Goal: Task Accomplishment & Management: Manage account settings

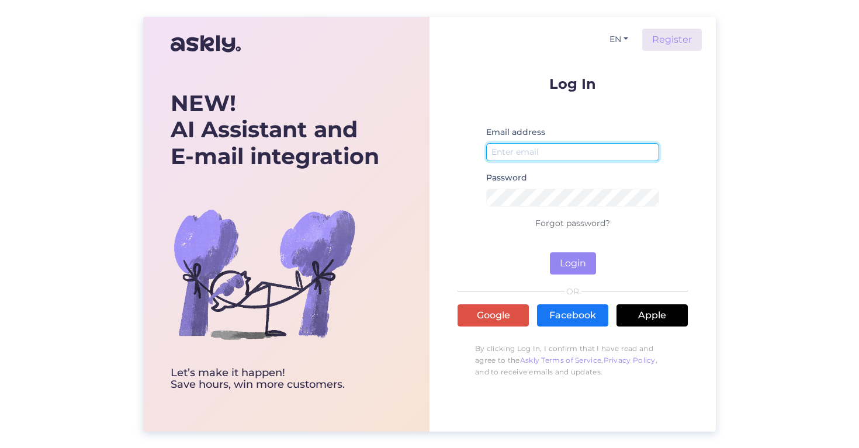
type input "[PERSON_NAME][EMAIL_ADDRESS][DOMAIN_NAME]"
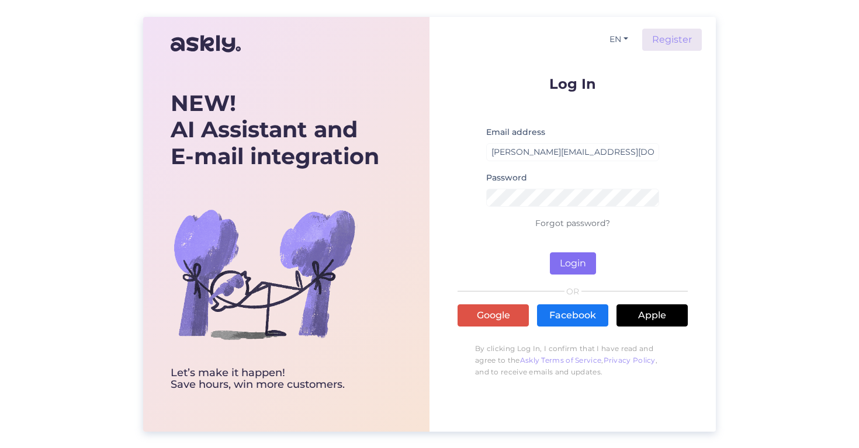
click at [582, 264] on button "Login" at bounding box center [573, 263] width 46 height 22
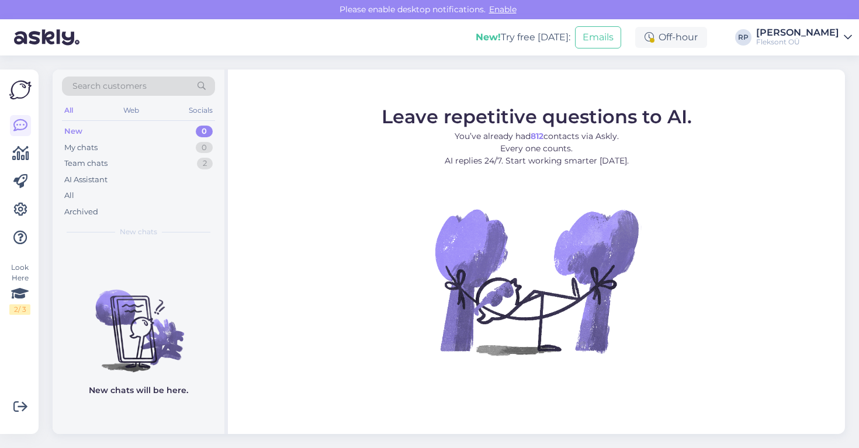
click at [284, 133] on figure "Leave repetitive questions to AI. You’ve already had 812 contacts via Askly. Ev…" at bounding box center [536, 246] width 596 height 279
click at [19, 157] on icon at bounding box center [20, 154] width 17 height 14
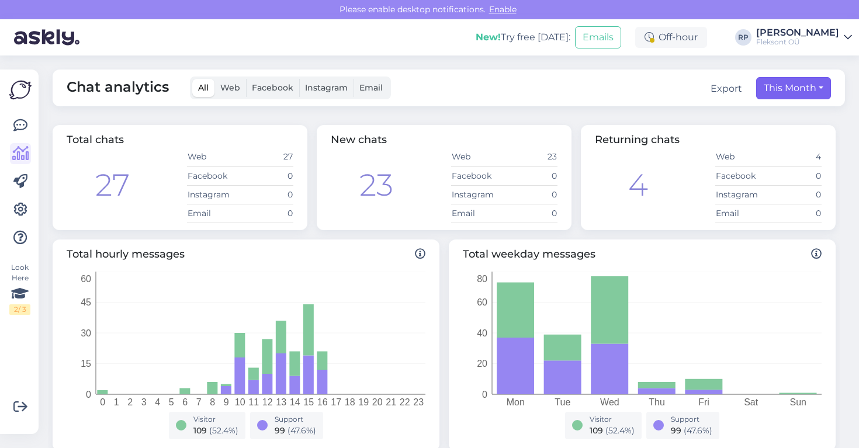
click at [805, 89] on button "This Month" at bounding box center [793, 88] width 75 height 22
select select "8"
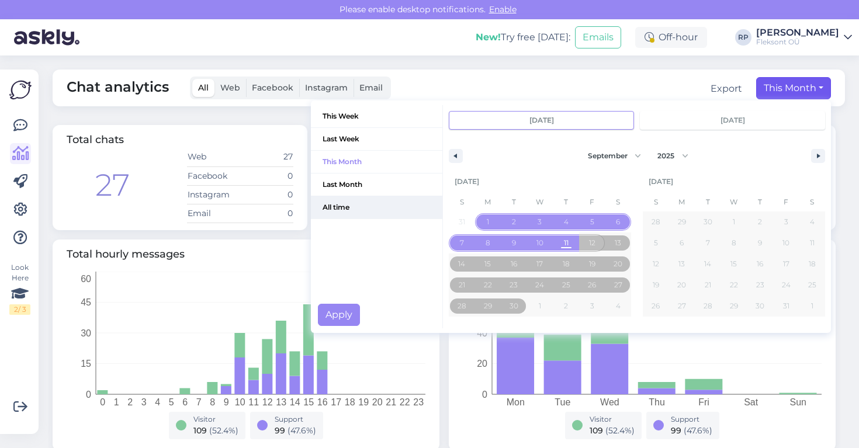
click at [356, 206] on span "All time" at bounding box center [376, 207] width 131 height 22
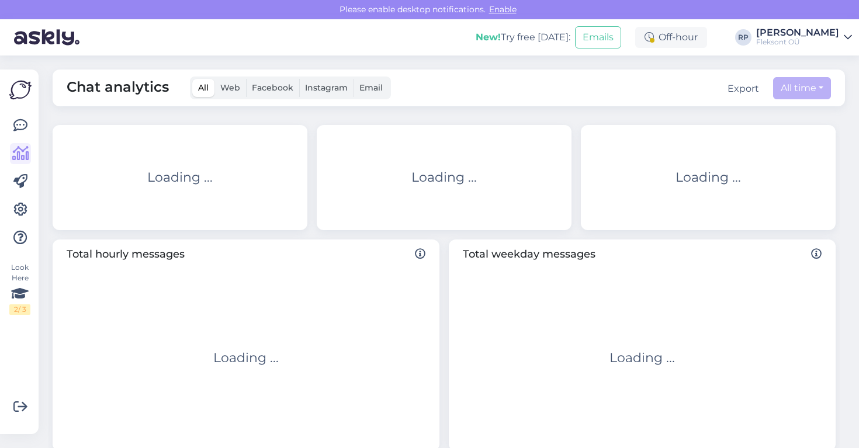
type input "Sep 12 2025"
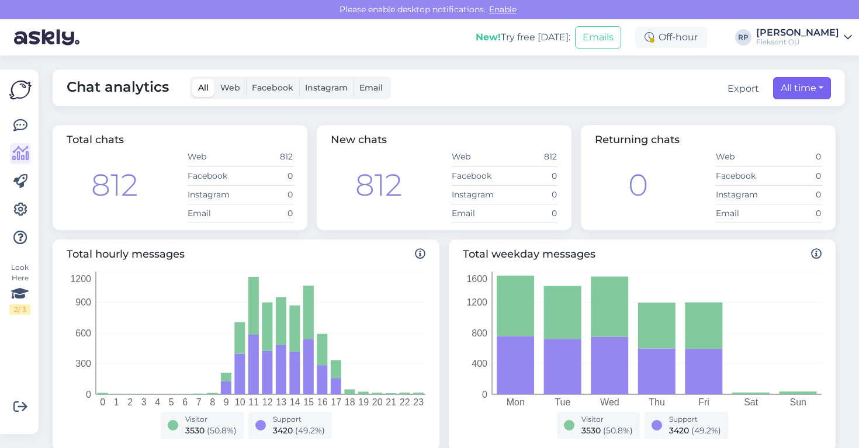
click at [793, 86] on button "All time" at bounding box center [802, 88] width 58 height 22
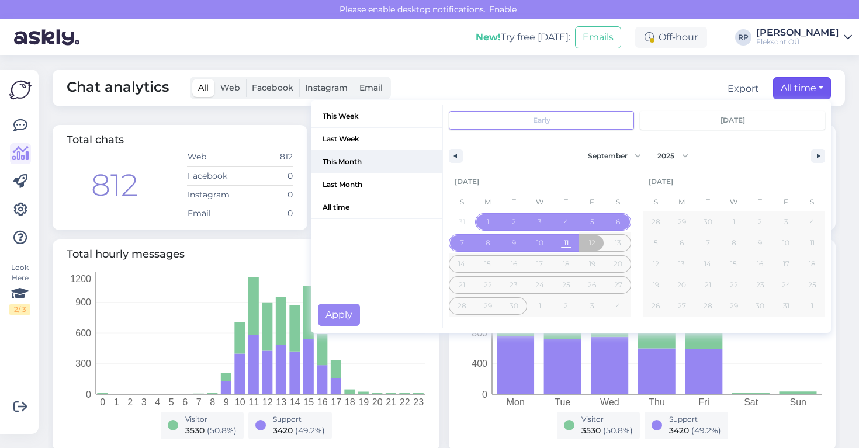
click at [359, 165] on span "This Month" at bounding box center [376, 162] width 131 height 22
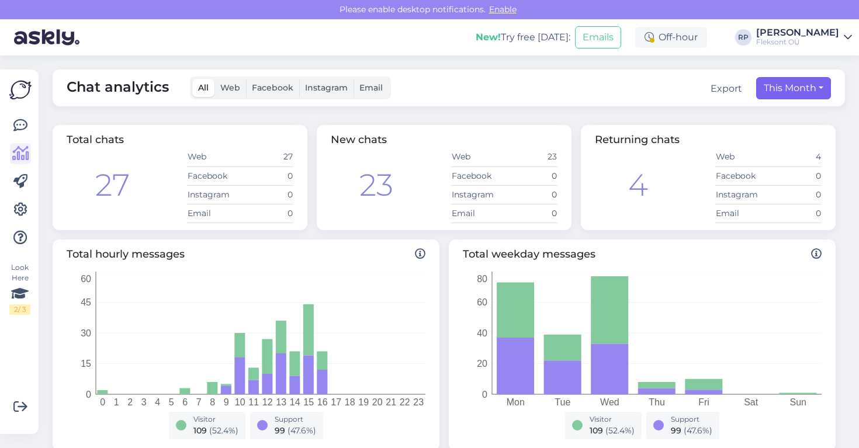
click at [793, 85] on button "This Month" at bounding box center [793, 88] width 75 height 22
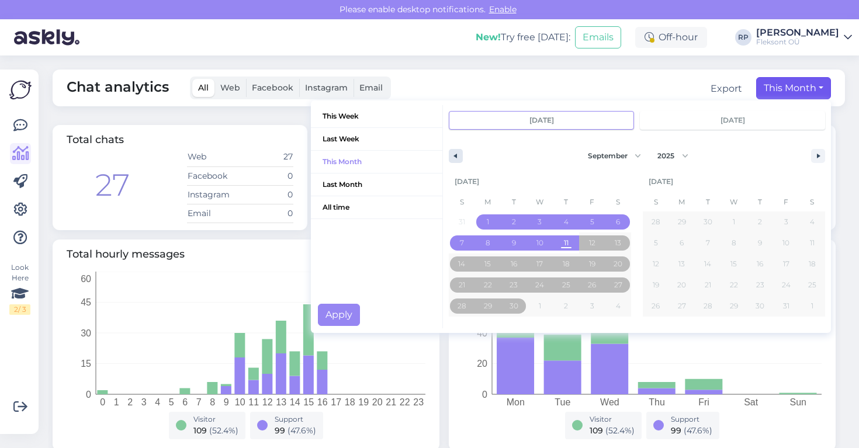
click at [450, 159] on button "button" at bounding box center [456, 156] width 14 height 14
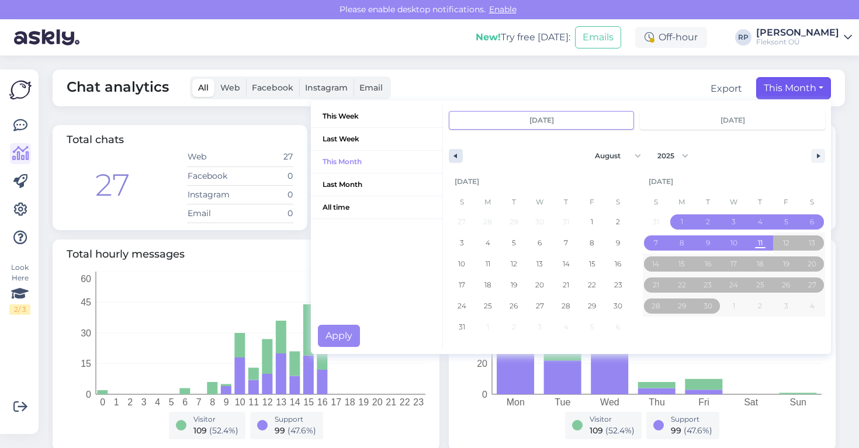
click at [450, 159] on button "button" at bounding box center [456, 156] width 14 height 14
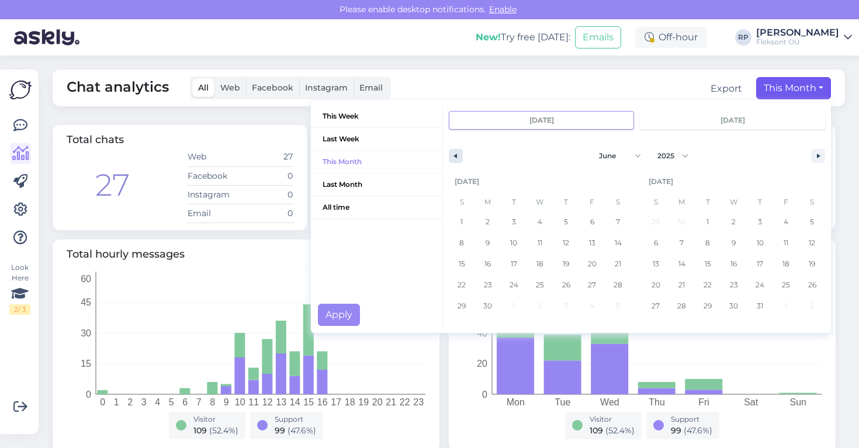
click at [450, 159] on button "button" at bounding box center [456, 156] width 14 height 14
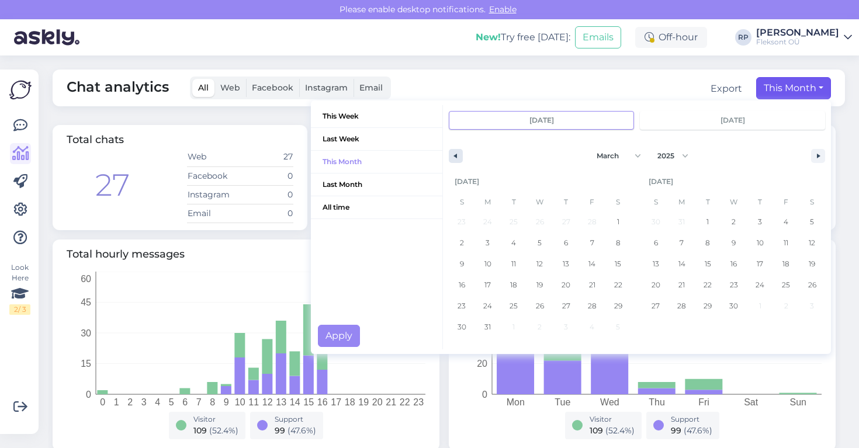
click at [450, 159] on button "button" at bounding box center [456, 156] width 14 height 14
select select "0"
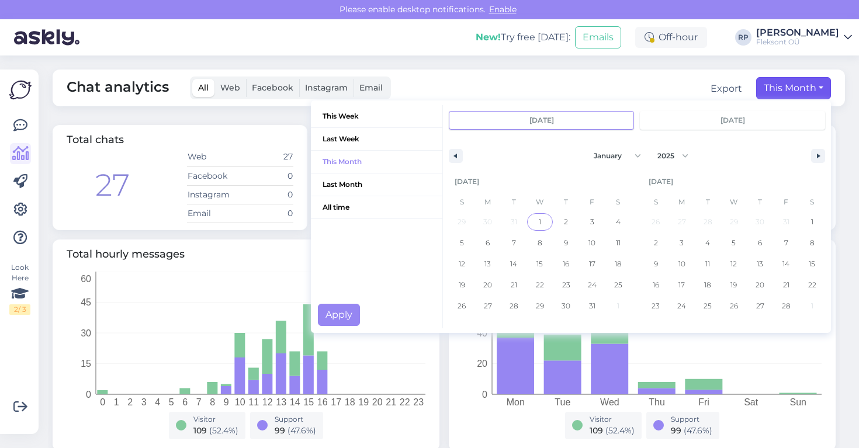
drag, startPoint x: 542, startPoint y: 222, endPoint x: 666, endPoint y: 175, distance: 133.1
click at [542, 222] on span "1" at bounding box center [540, 221] width 26 height 15
type input "Jan 1 2025"
click at [818, 153] on button "button" at bounding box center [818, 156] width 14 height 14
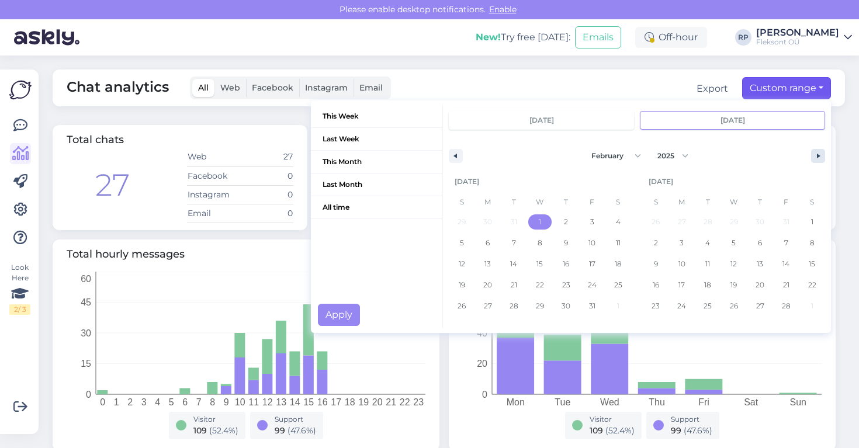
click at [818, 153] on button "button" at bounding box center [818, 156] width 14 height 14
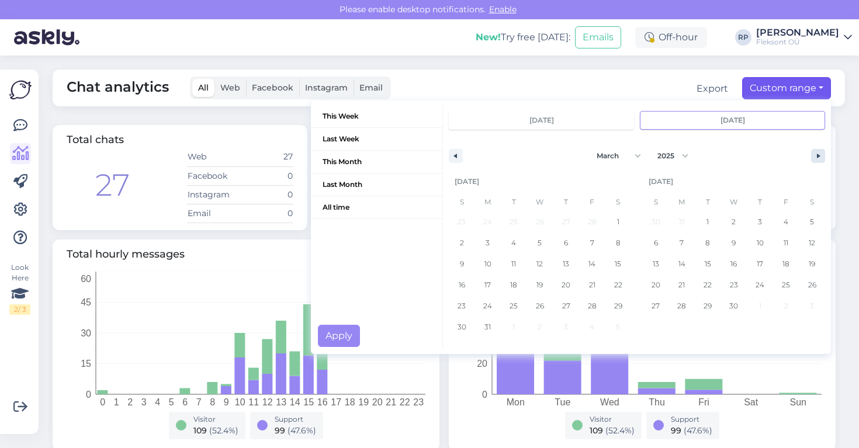
click at [818, 153] on button "button" at bounding box center [818, 156] width 14 height 14
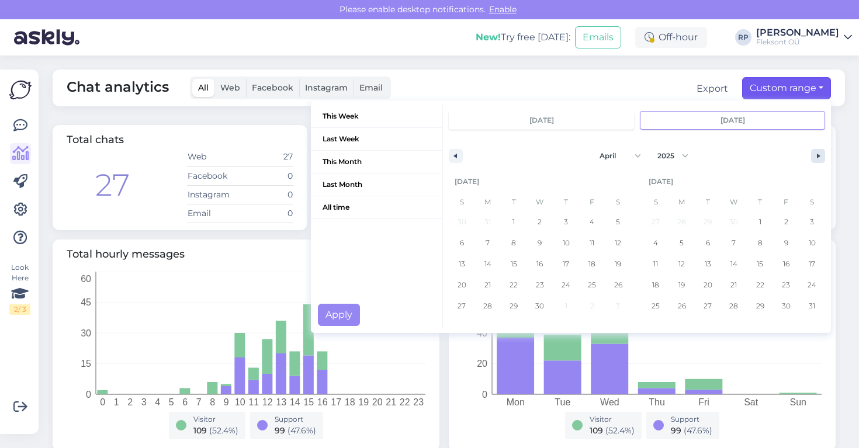
click at [818, 153] on button "button" at bounding box center [818, 156] width 14 height 14
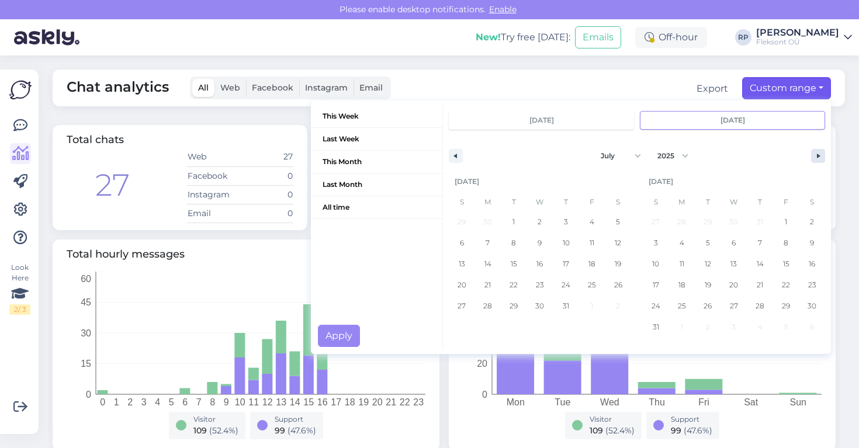
click at [818, 153] on button "button" at bounding box center [818, 156] width 14 height 14
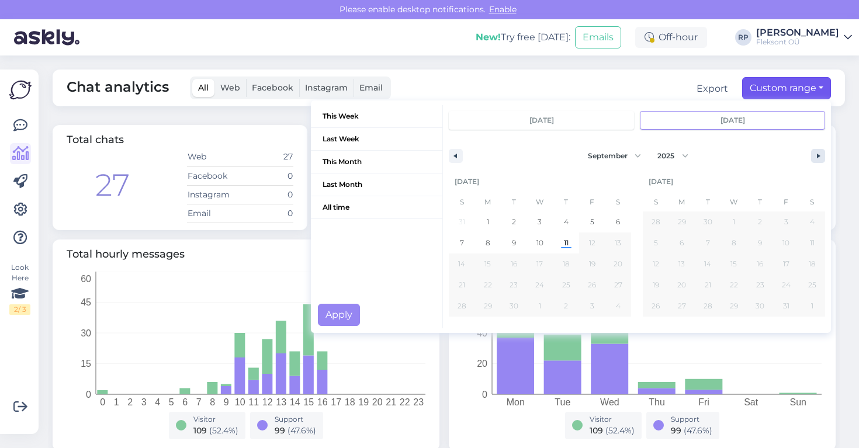
click at [818, 153] on button "button" at bounding box center [818, 156] width 14 height 14
click at [456, 157] on icon "button" at bounding box center [454, 156] width 6 height 5
select select "11"
select select "2024"
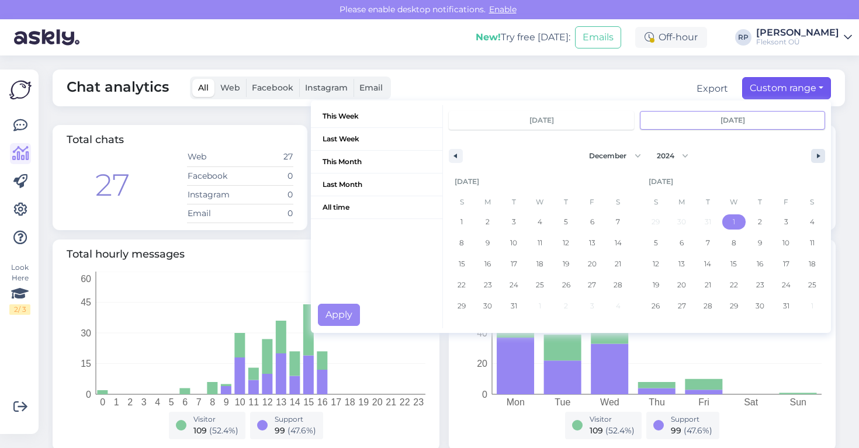
click at [822, 152] on button "button" at bounding box center [818, 156] width 14 height 14
select select "0"
select select "2025"
click at [822, 152] on button "button" at bounding box center [818, 156] width 14 height 14
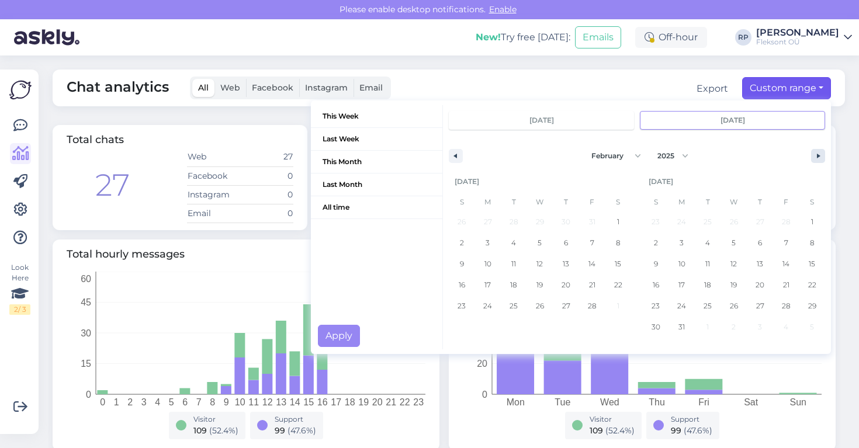
click at [822, 152] on button "button" at bounding box center [818, 156] width 14 height 14
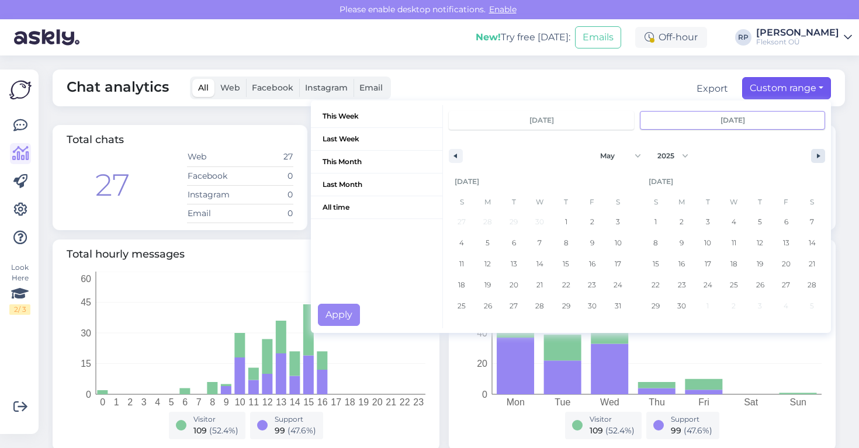
click at [822, 152] on button "button" at bounding box center [818, 156] width 14 height 14
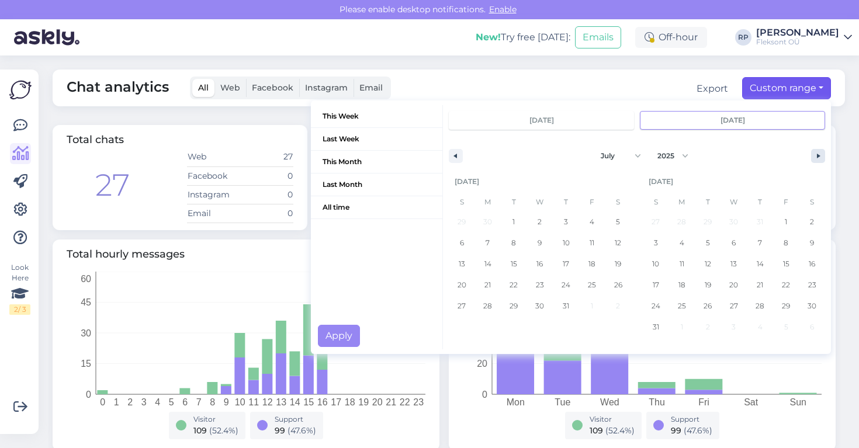
click at [822, 152] on button "button" at bounding box center [818, 156] width 14 height 14
select select "7"
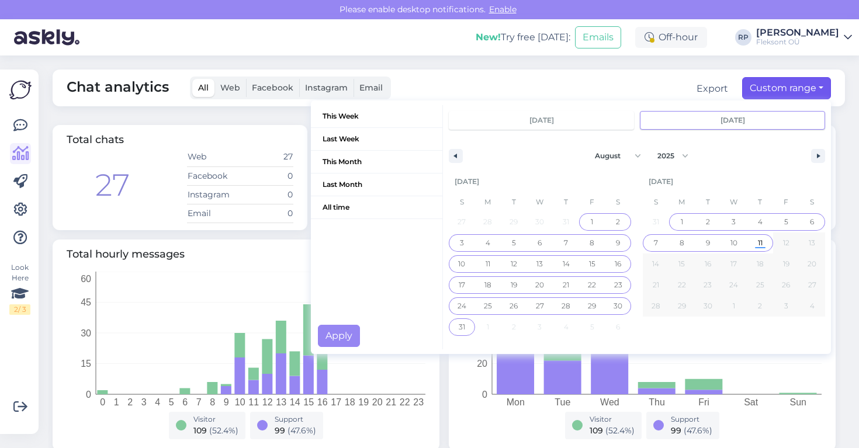
click at [758, 244] on span "11" at bounding box center [760, 242] width 5 height 21
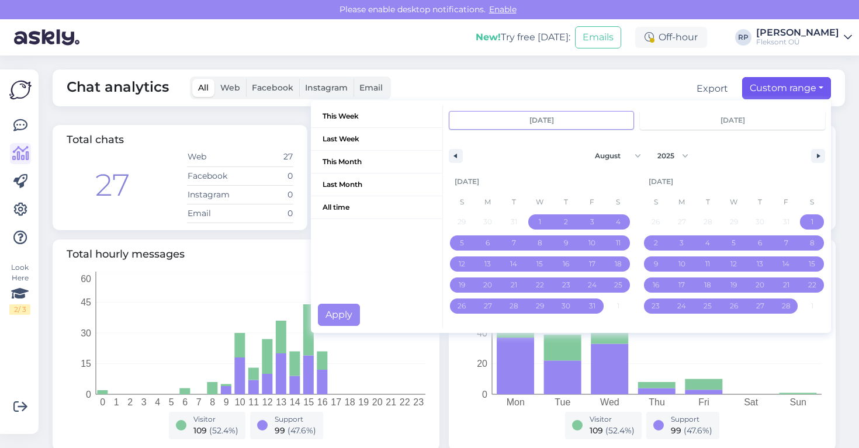
type input "Sep 11 2025"
select select "0"
click at [350, 314] on button "Apply" at bounding box center [339, 315] width 42 height 22
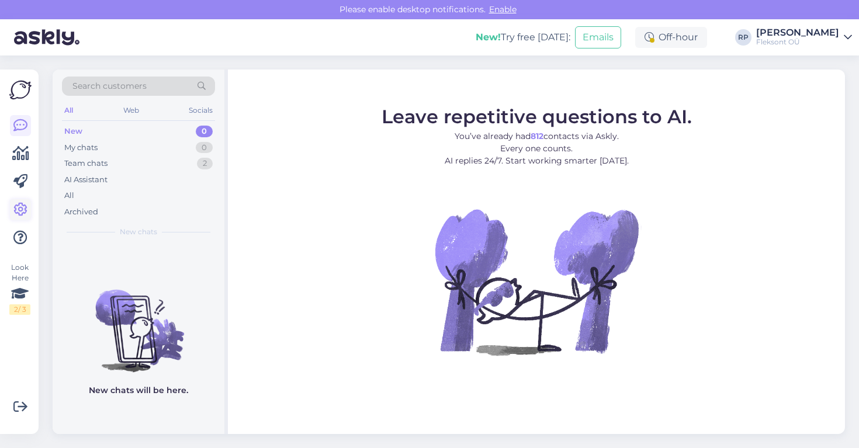
click at [29, 209] on link at bounding box center [20, 209] width 21 height 21
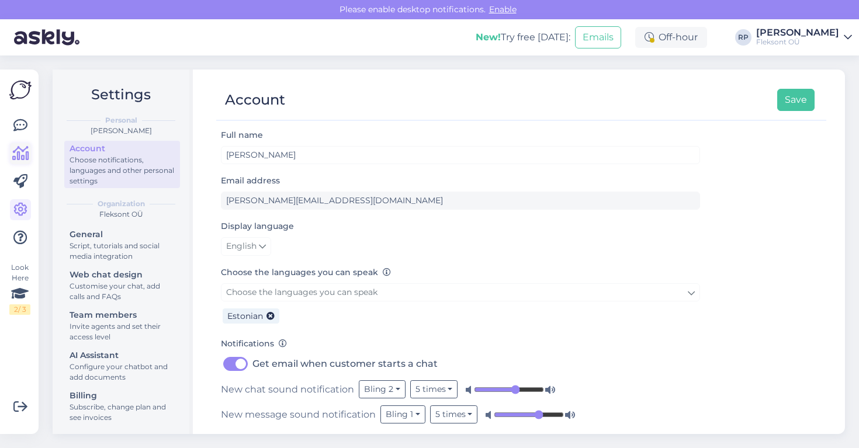
click at [20, 153] on icon at bounding box center [20, 154] width 17 height 14
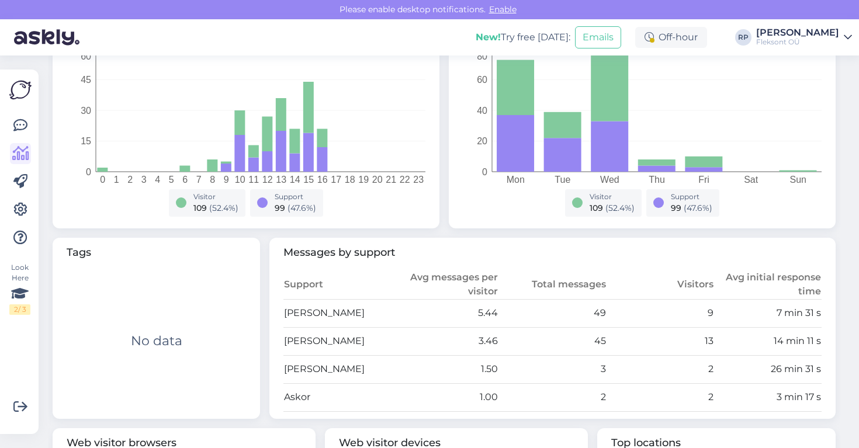
scroll to position [223, 0]
click at [21, 216] on icon at bounding box center [20, 210] width 14 height 14
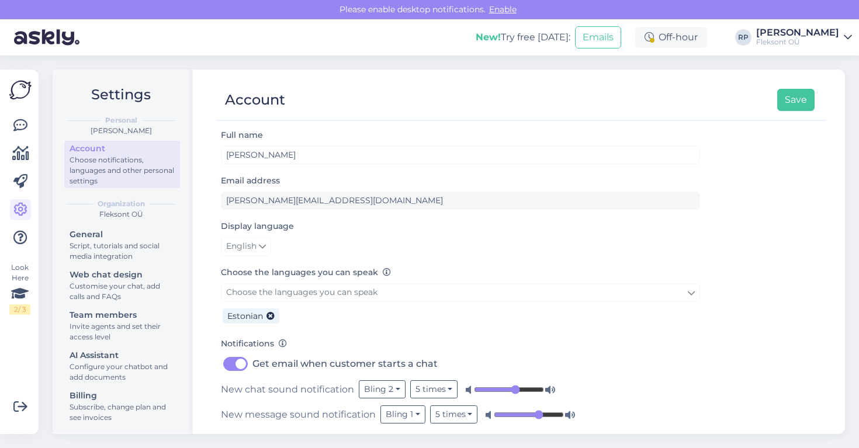
click at [850, 36] on icon at bounding box center [847, 37] width 8 height 9
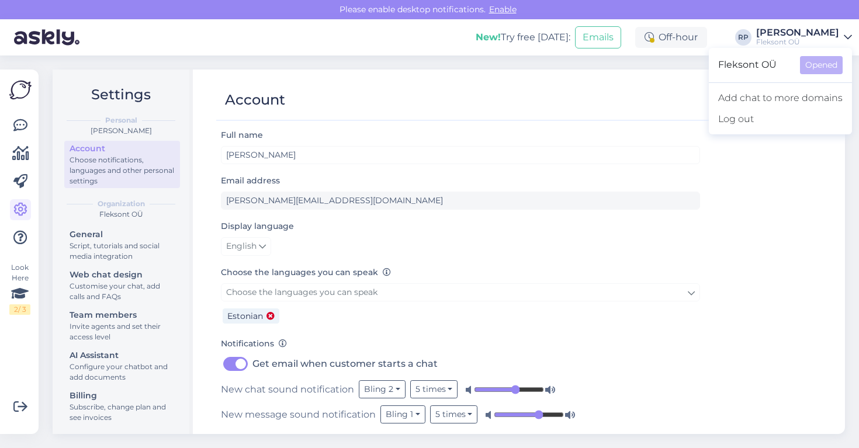
drag, startPoint x: 21, startPoint y: 364, endPoint x: 269, endPoint y: 309, distance: 254.2
click at [22, 363] on div "Look Here 2 / 3" at bounding box center [20, 252] width 22 height 346
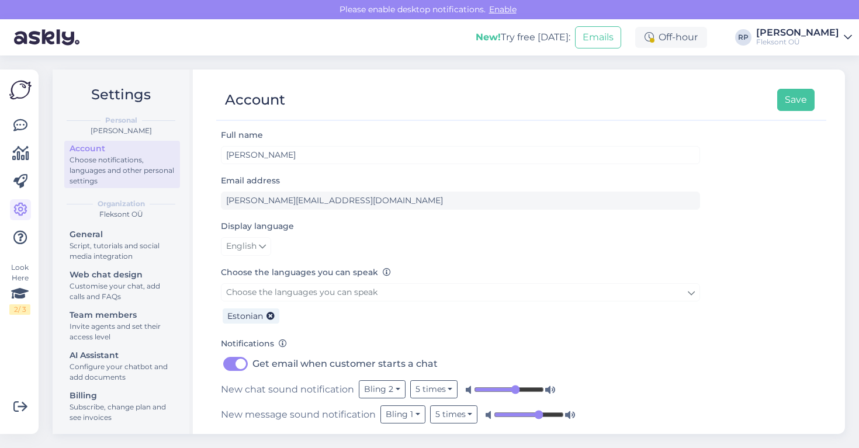
click at [30, 43] on img at bounding box center [46, 37] width 65 height 36
click at [42, 39] on img at bounding box center [46, 37] width 65 height 36
click at [105, 238] on div "General" at bounding box center [122, 234] width 105 height 12
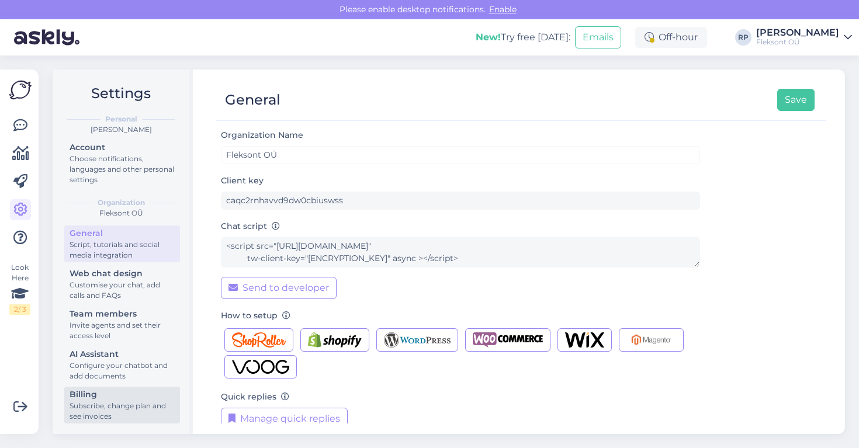
scroll to position [1, 0]
click at [113, 401] on div "Subscribe, change plan and see invoices" at bounding box center [122, 411] width 105 height 21
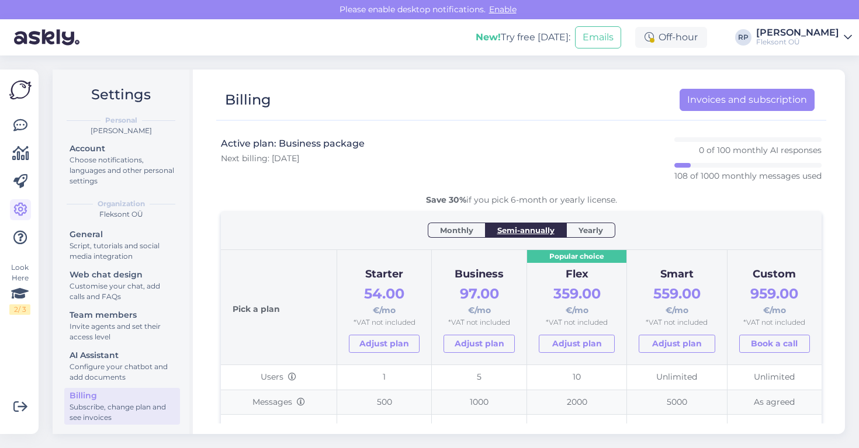
scroll to position [16, 0]
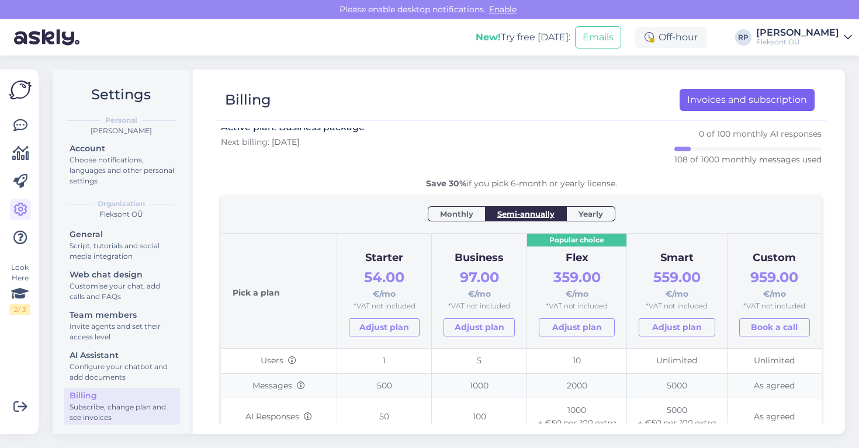
click at [744, 101] on link "Invoices and subscription" at bounding box center [746, 100] width 135 height 22
